Goal: Transaction & Acquisition: Purchase product/service

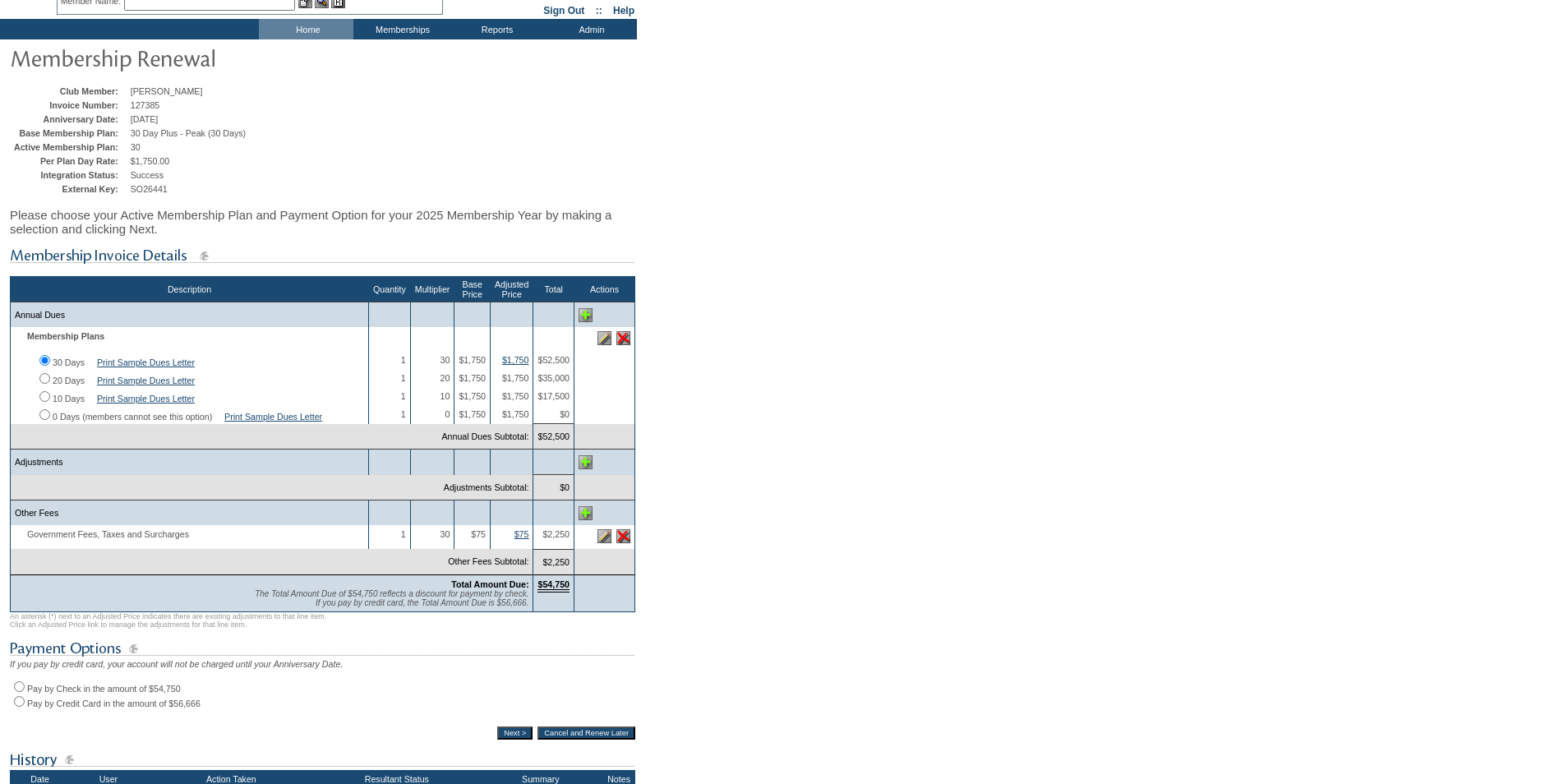
scroll to position [165, 0]
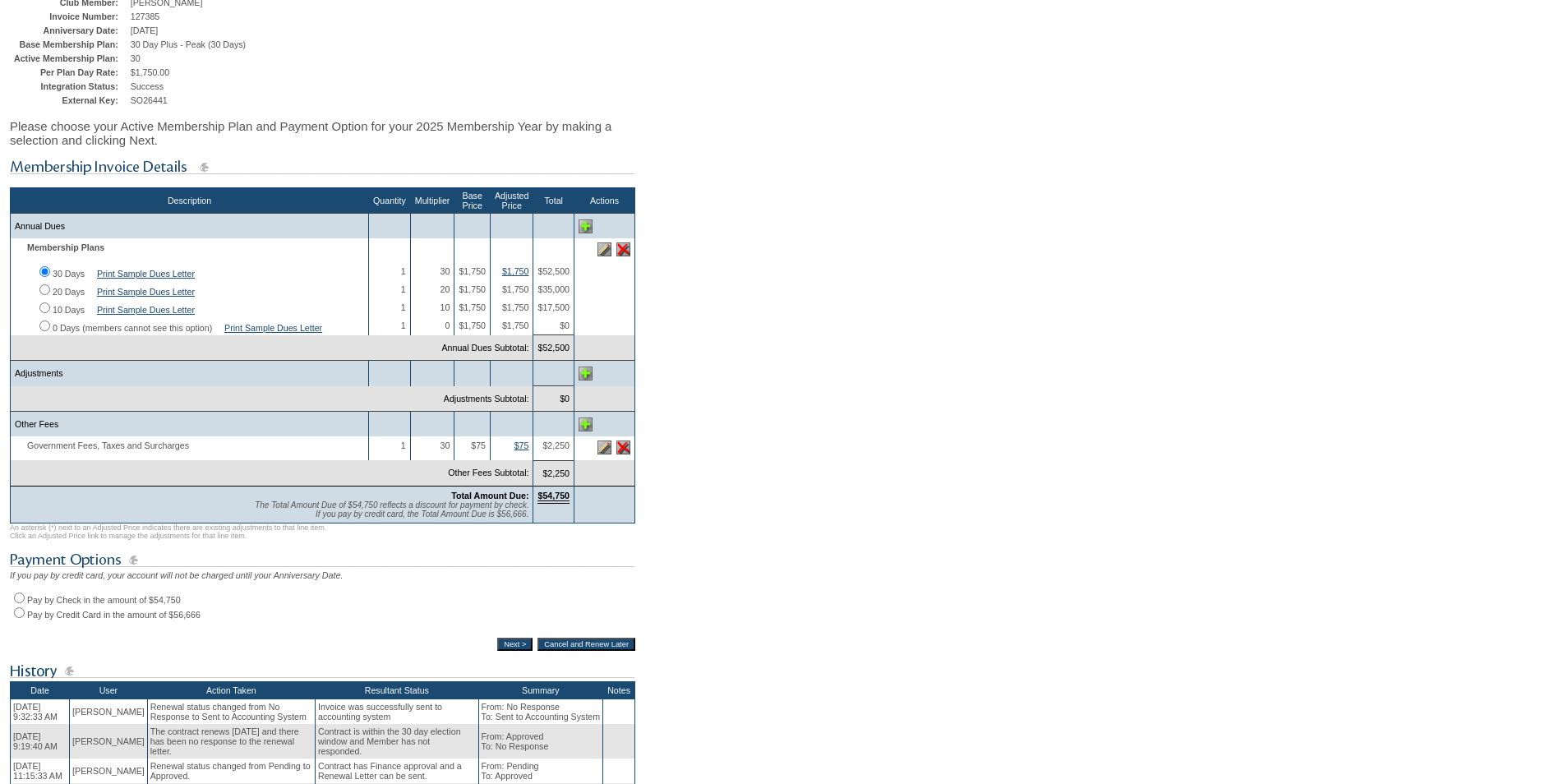
click at [22, 604] on input "Pay by Check in the amount of $54,750" at bounding box center [19, 597] width 10 height 10
radio input "true"
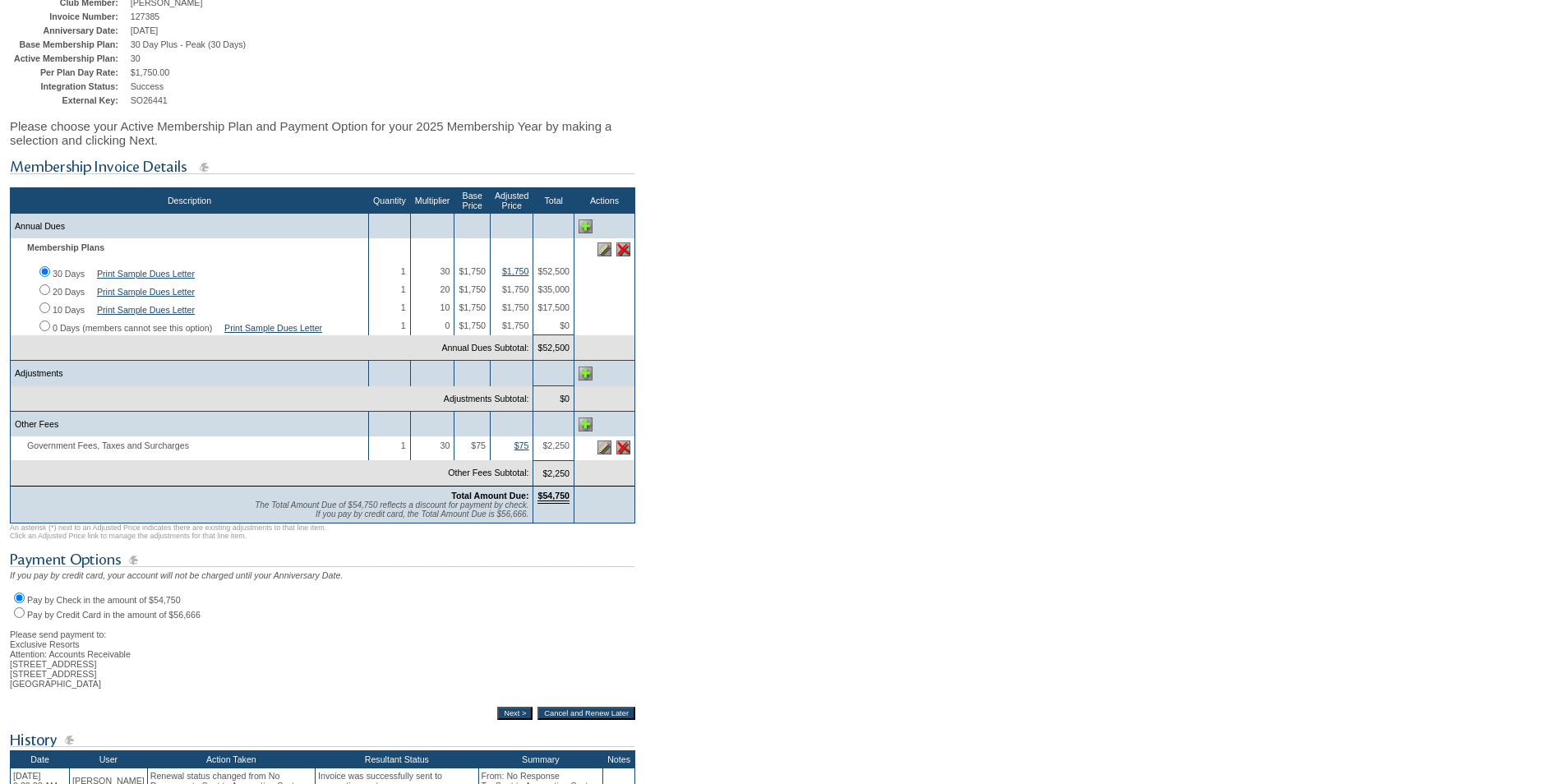
click at [499, 720] on input "Next >" at bounding box center [515, 713] width 35 height 13
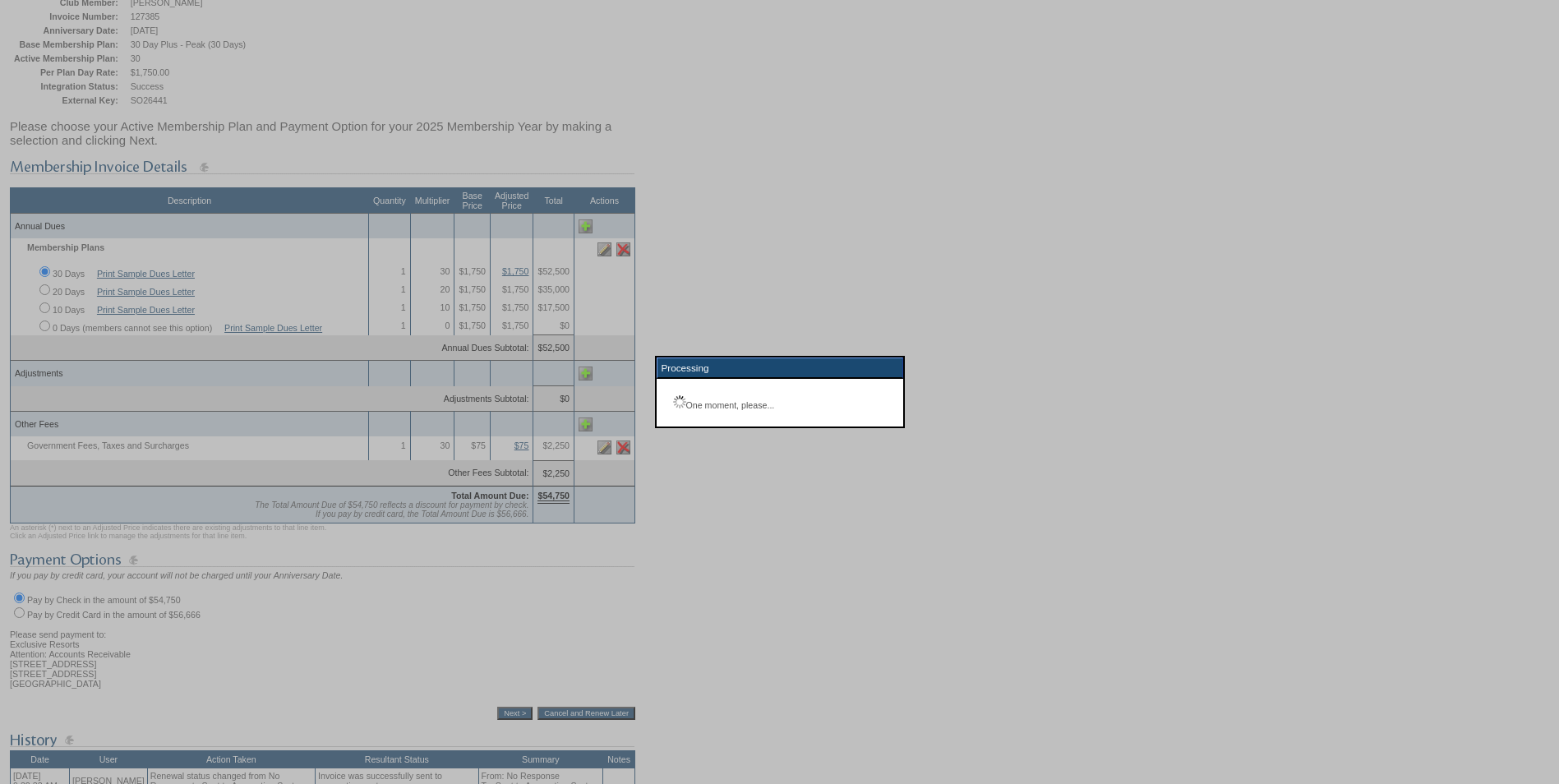
scroll to position [153, 0]
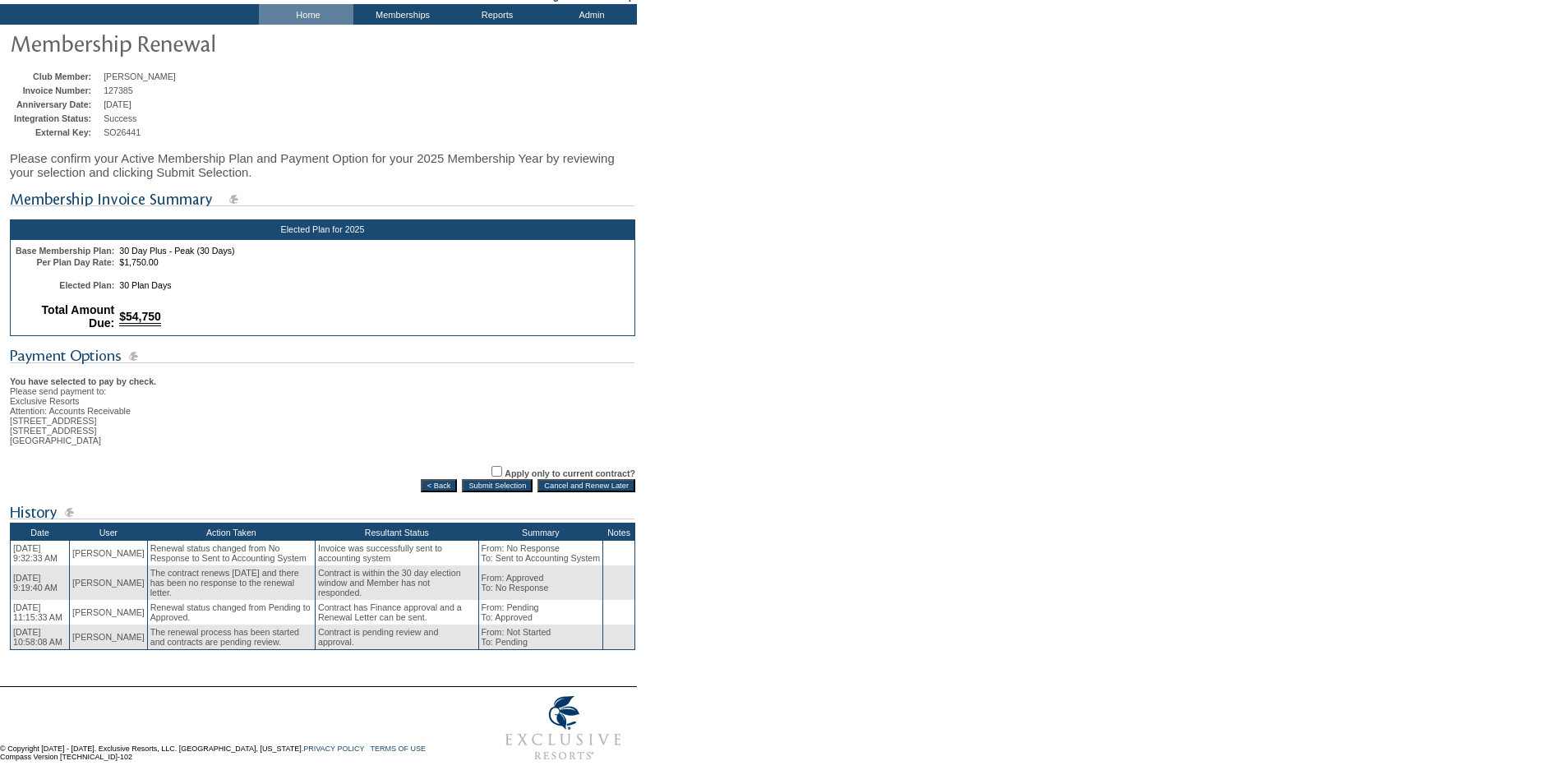
click at [492, 479] on input "Submit Selection" at bounding box center [498, 485] width 71 height 13
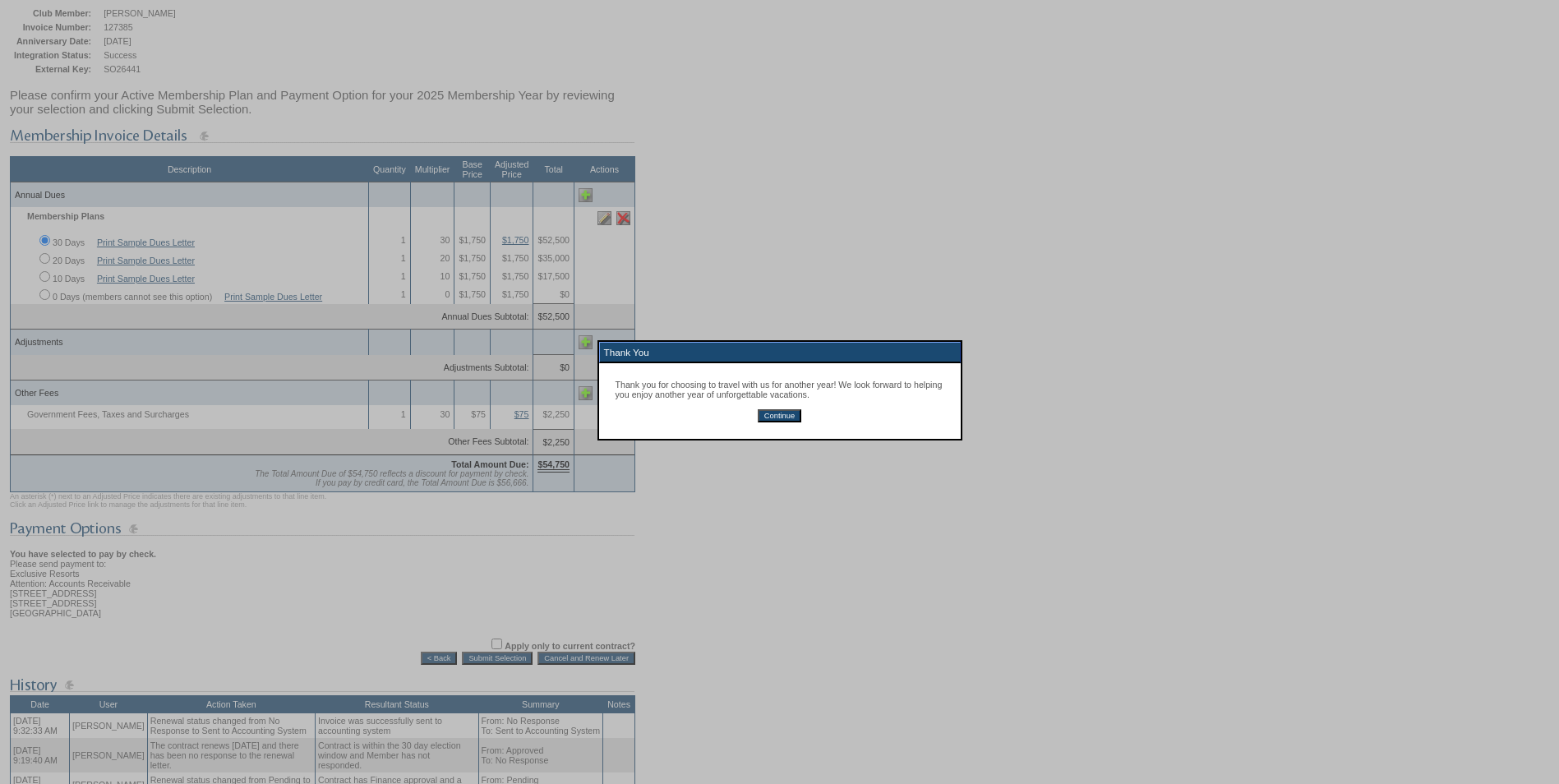
click at [780, 422] on input "Continue" at bounding box center [780, 416] width 44 height 13
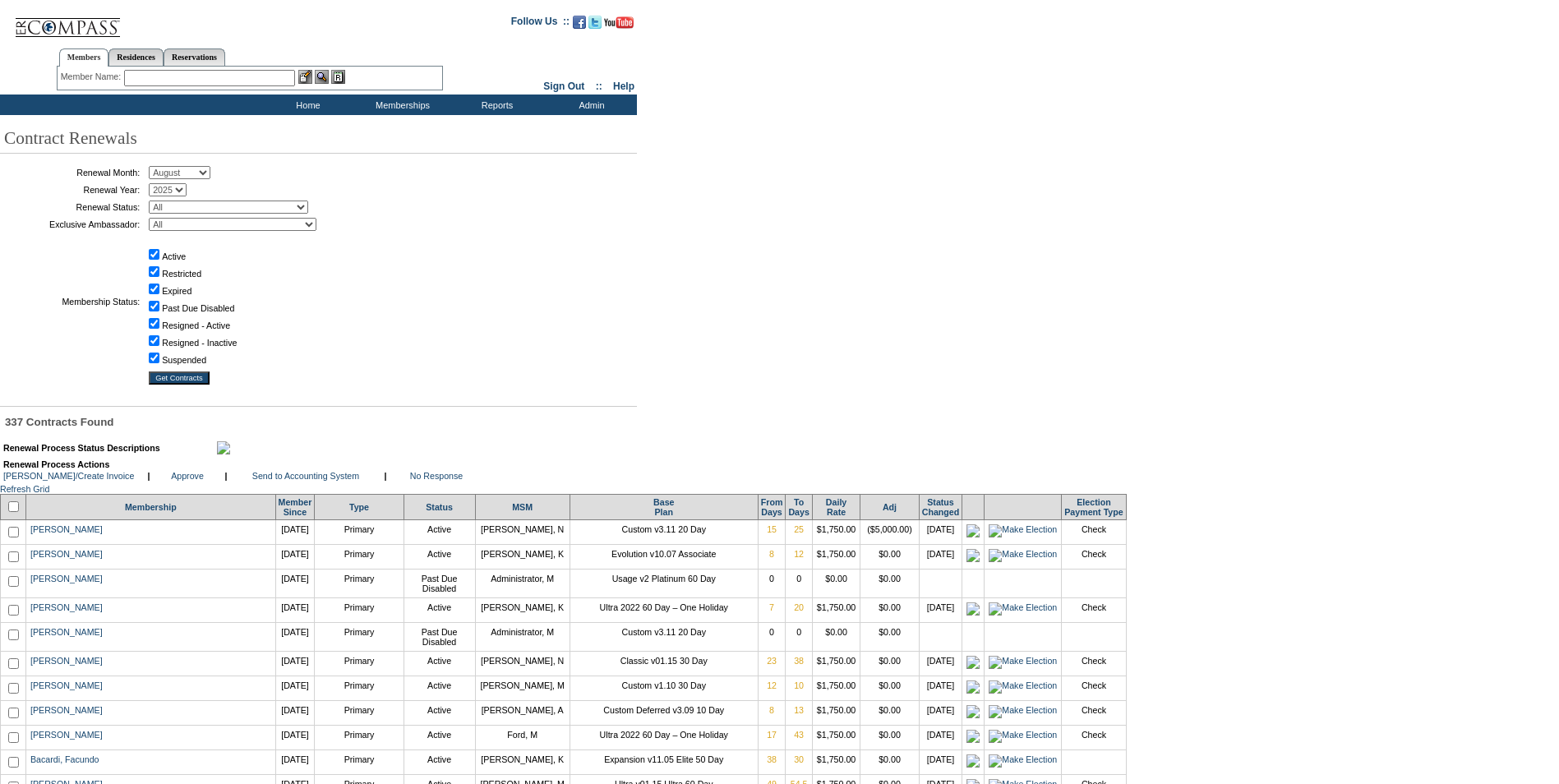
click at [145, 79] on input "text" at bounding box center [209, 78] width 171 height 17
click at [145, 77] on input "text" at bounding box center [209, 78] width 171 height 17
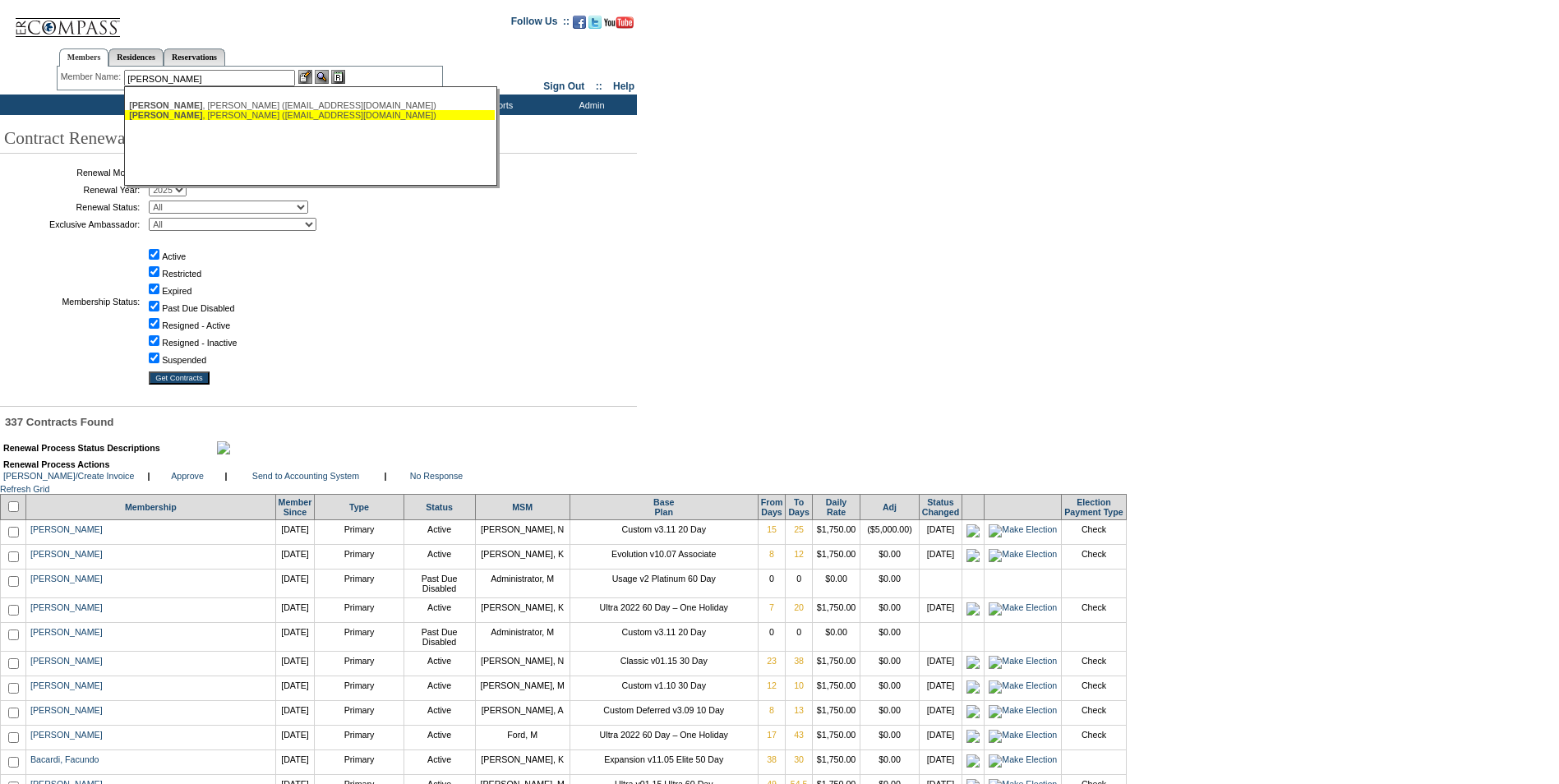
click at [243, 118] on div "[PERSON_NAME] ([EMAIL_ADDRESS][DOMAIN_NAME])" at bounding box center [310, 114] width 362 height 10
type input "[PERSON_NAME] ([EMAIL_ADDRESS][DOMAIN_NAME])"
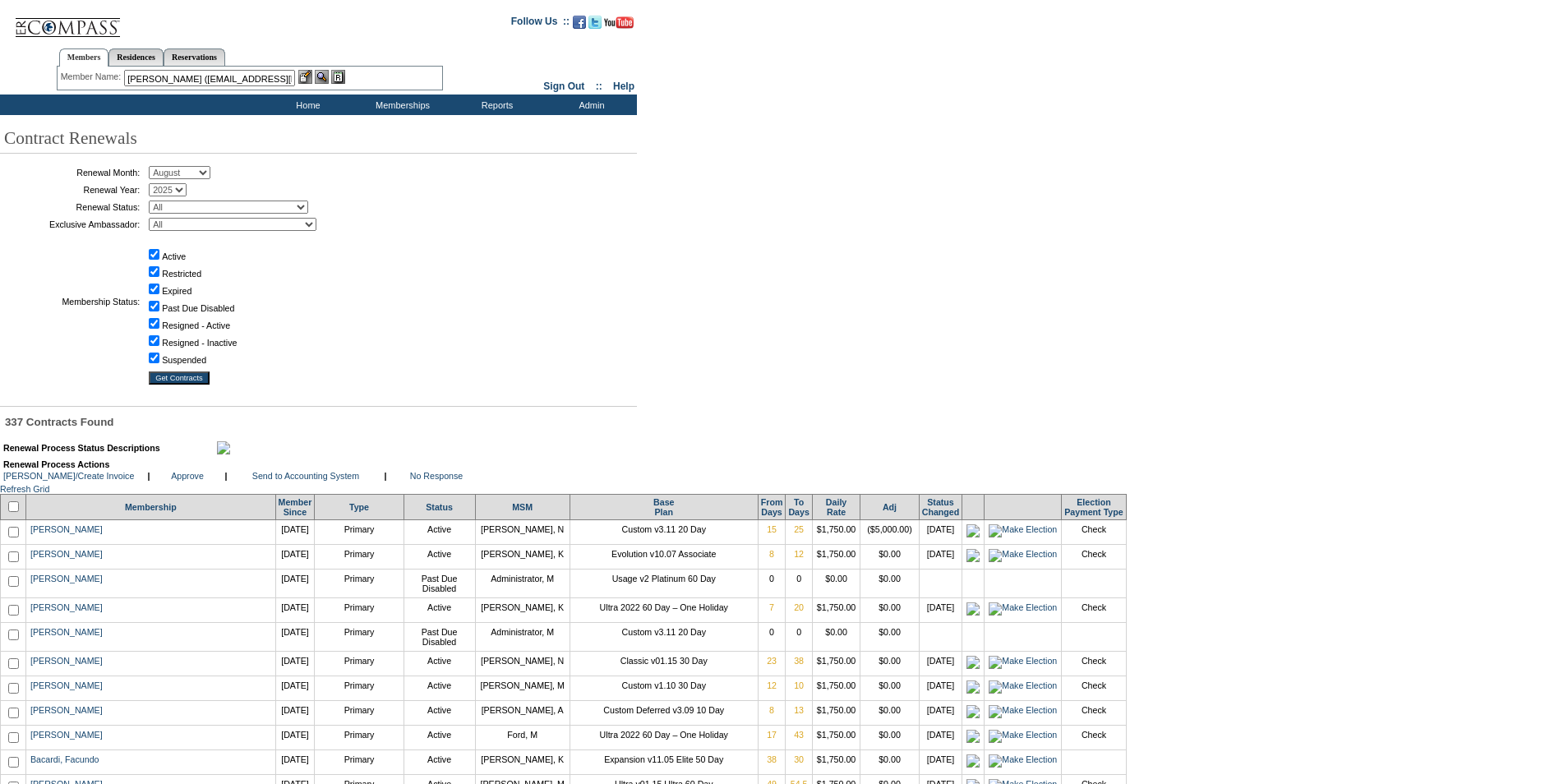
click at [303, 78] on img at bounding box center [305, 76] width 14 height 14
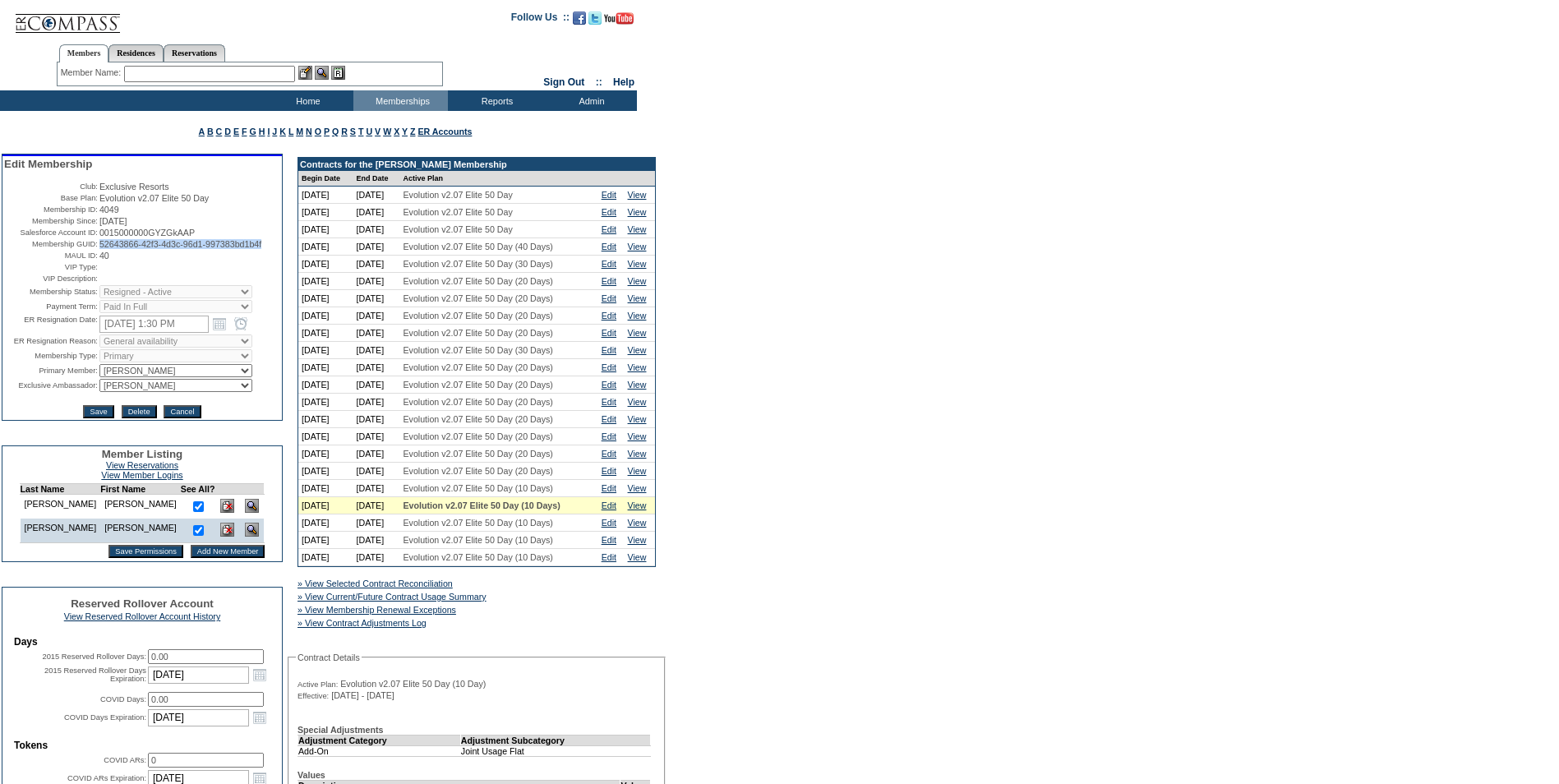
drag, startPoint x: 162, startPoint y: 268, endPoint x: 95, endPoint y: 254, distance: 68.4
click at [100, 249] on td "52643866-42f3-4d3c-96d1-997383bd1b4f" at bounding box center [190, 244] width 180 height 10
copy span "52643866-42f3-4d3c-96d1-997383bd1b4f"
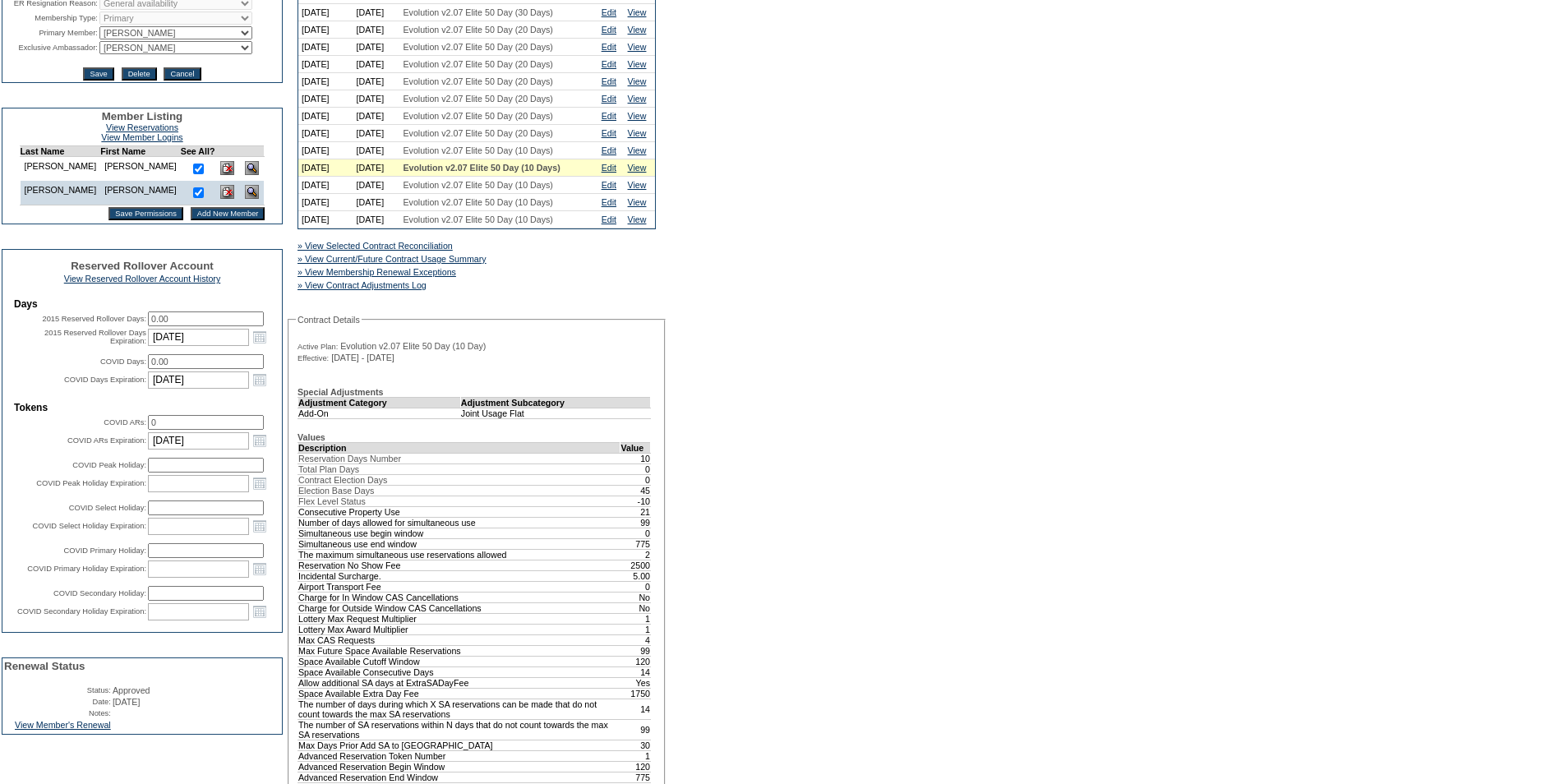
scroll to position [576, 0]
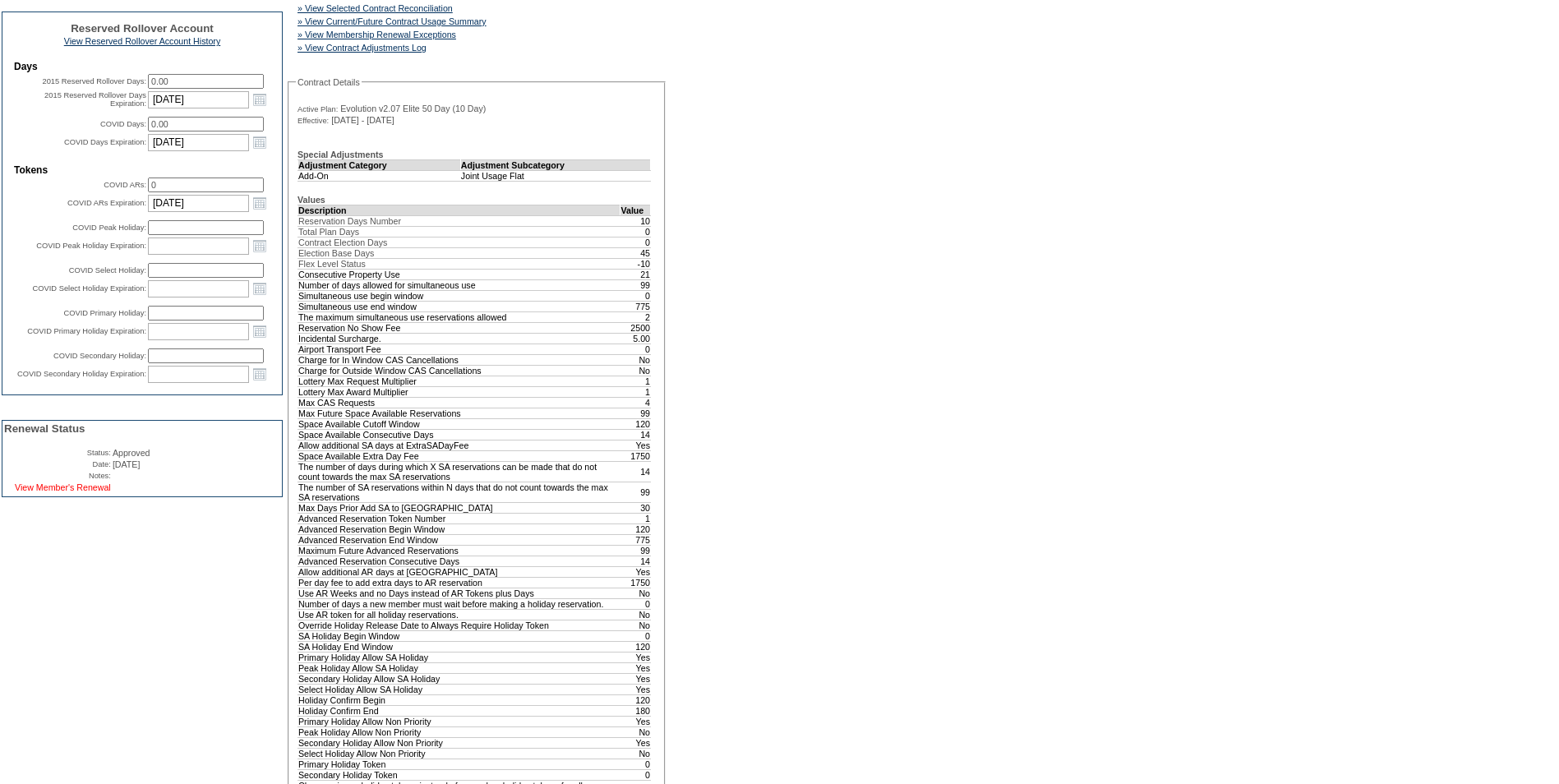
click at [96, 492] on link "View Member's Renewal" at bounding box center [62, 487] width 96 height 10
